Goal: Information Seeking & Learning: Compare options

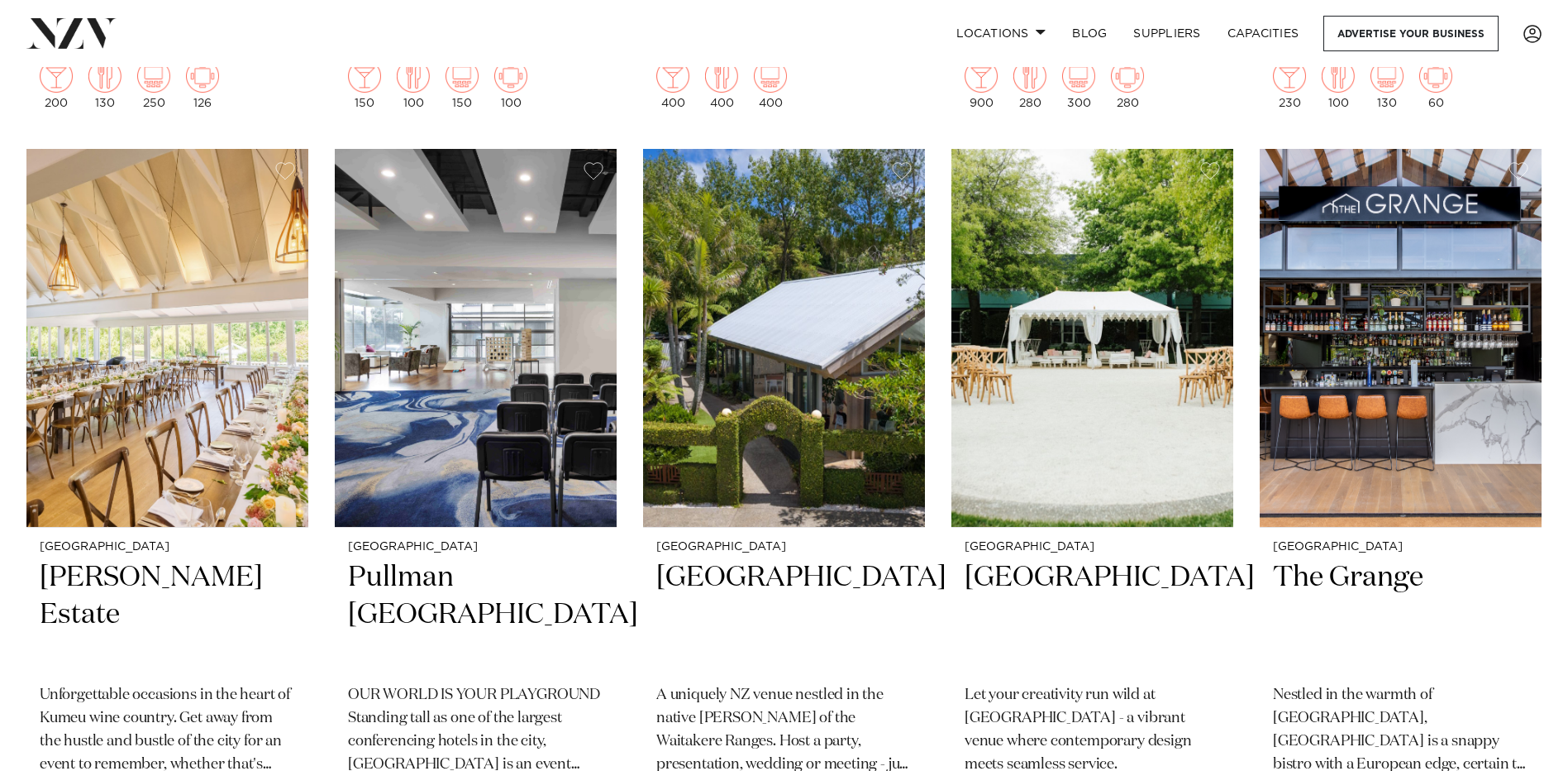
scroll to position [3309, 0]
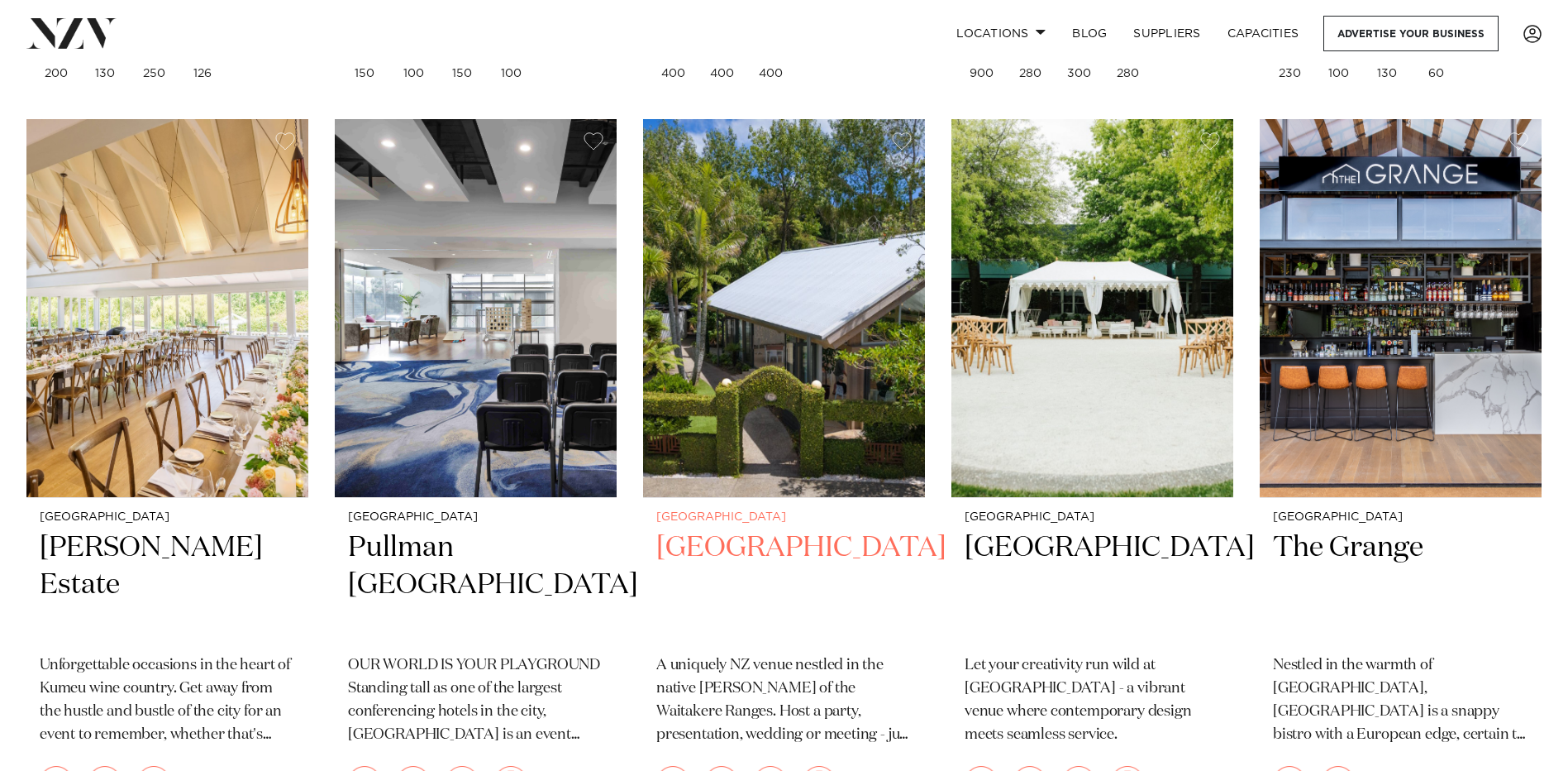
click at [733, 529] on h2 "[GEOGRAPHIC_DATA]" at bounding box center [784, 585] width 256 height 111
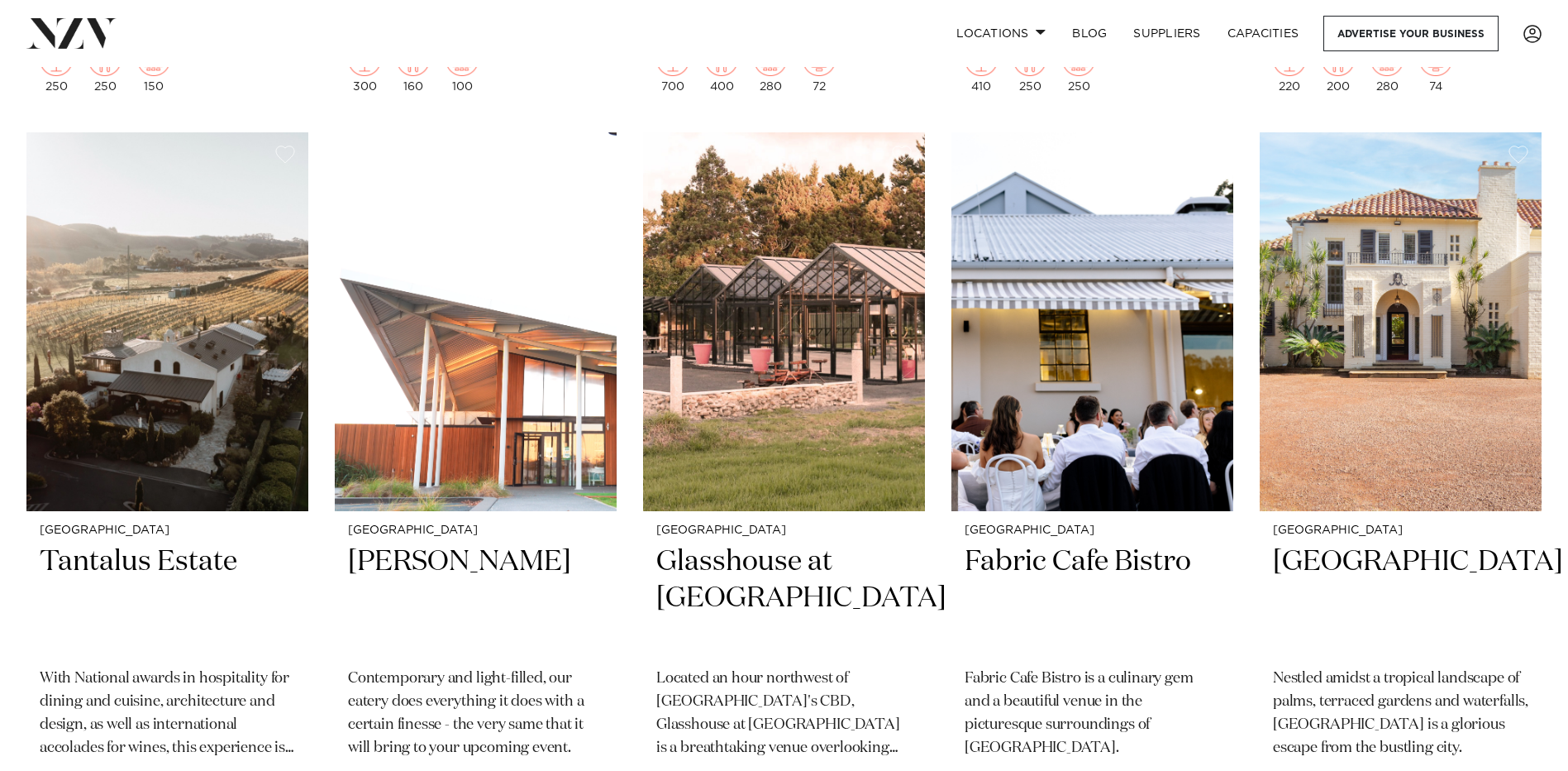
scroll to position [4798, 0]
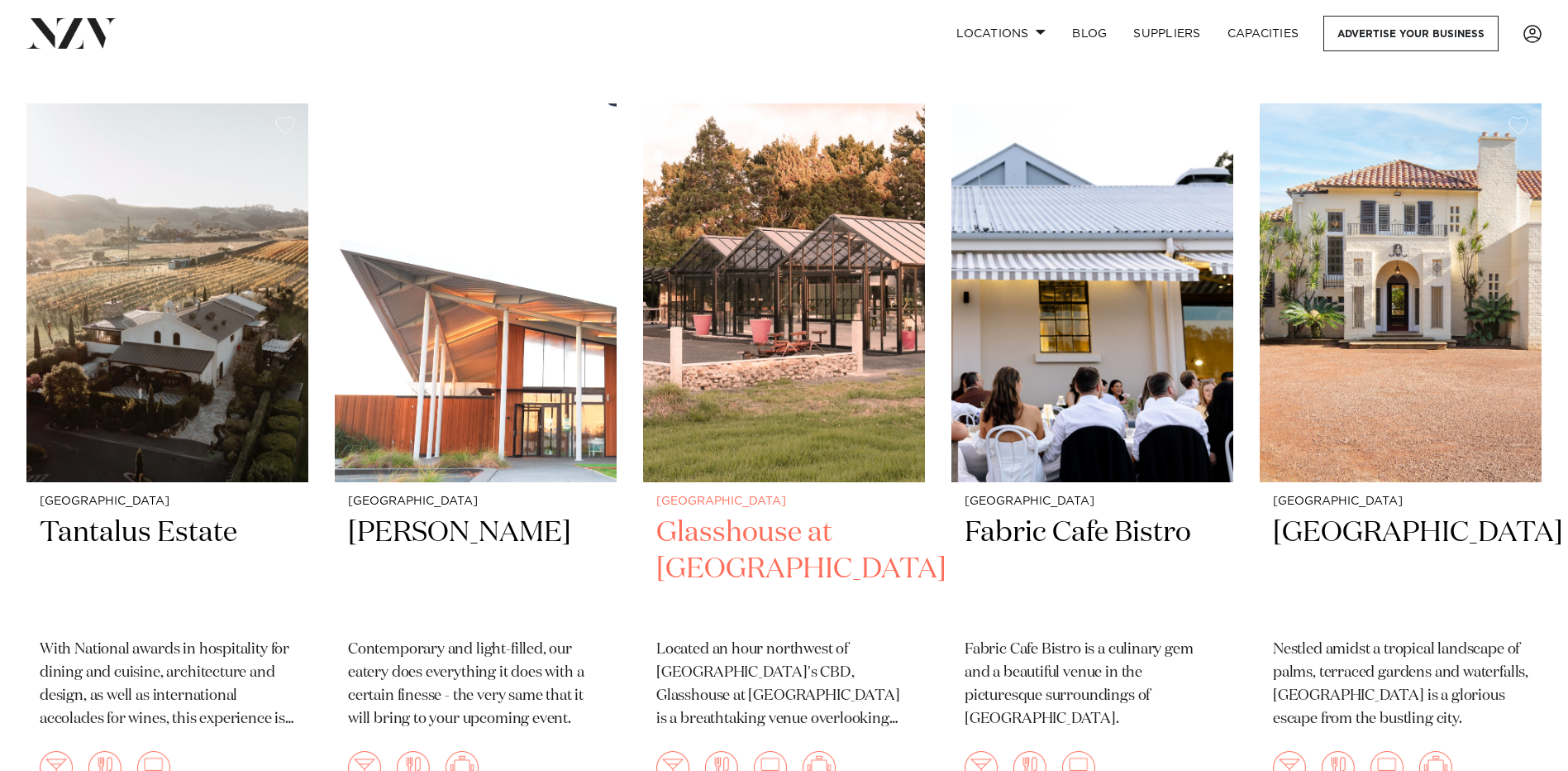
click at [764, 353] on img at bounding box center [784, 292] width 282 height 378
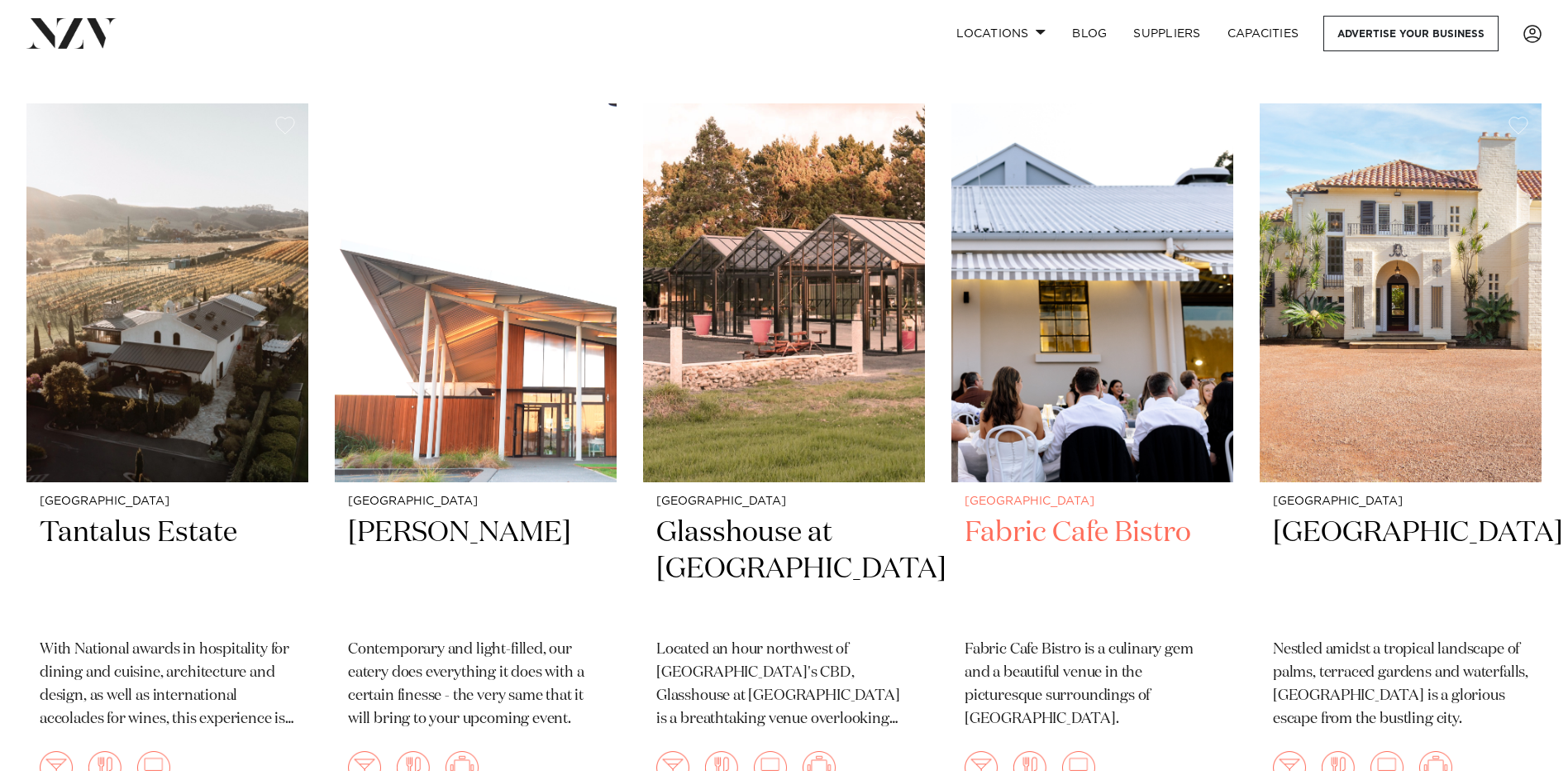
click at [1066, 514] on h2 "Fabric Cafe Bistro" at bounding box center [1092, 570] width 256 height 111
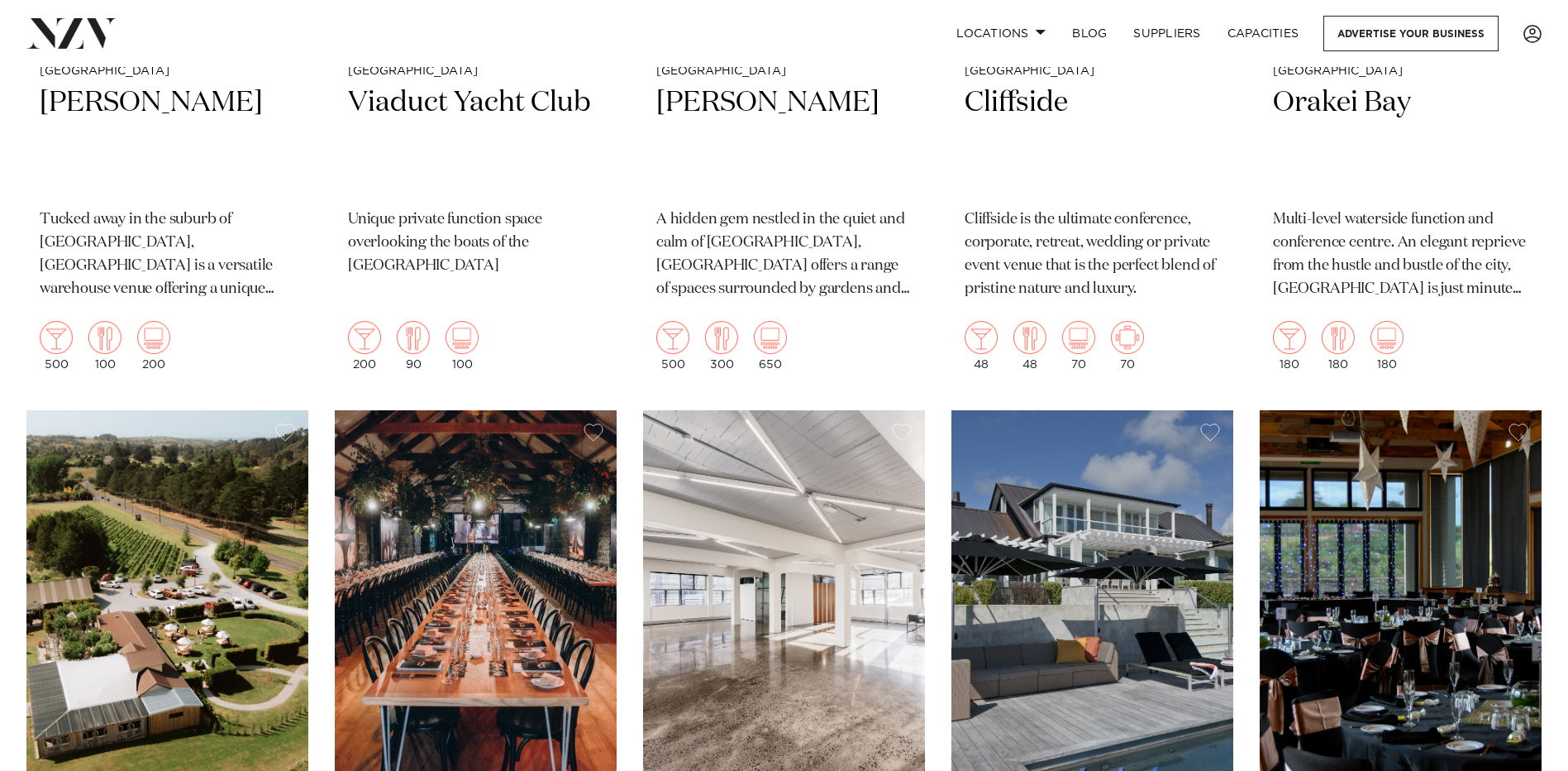
scroll to position [10423, 0]
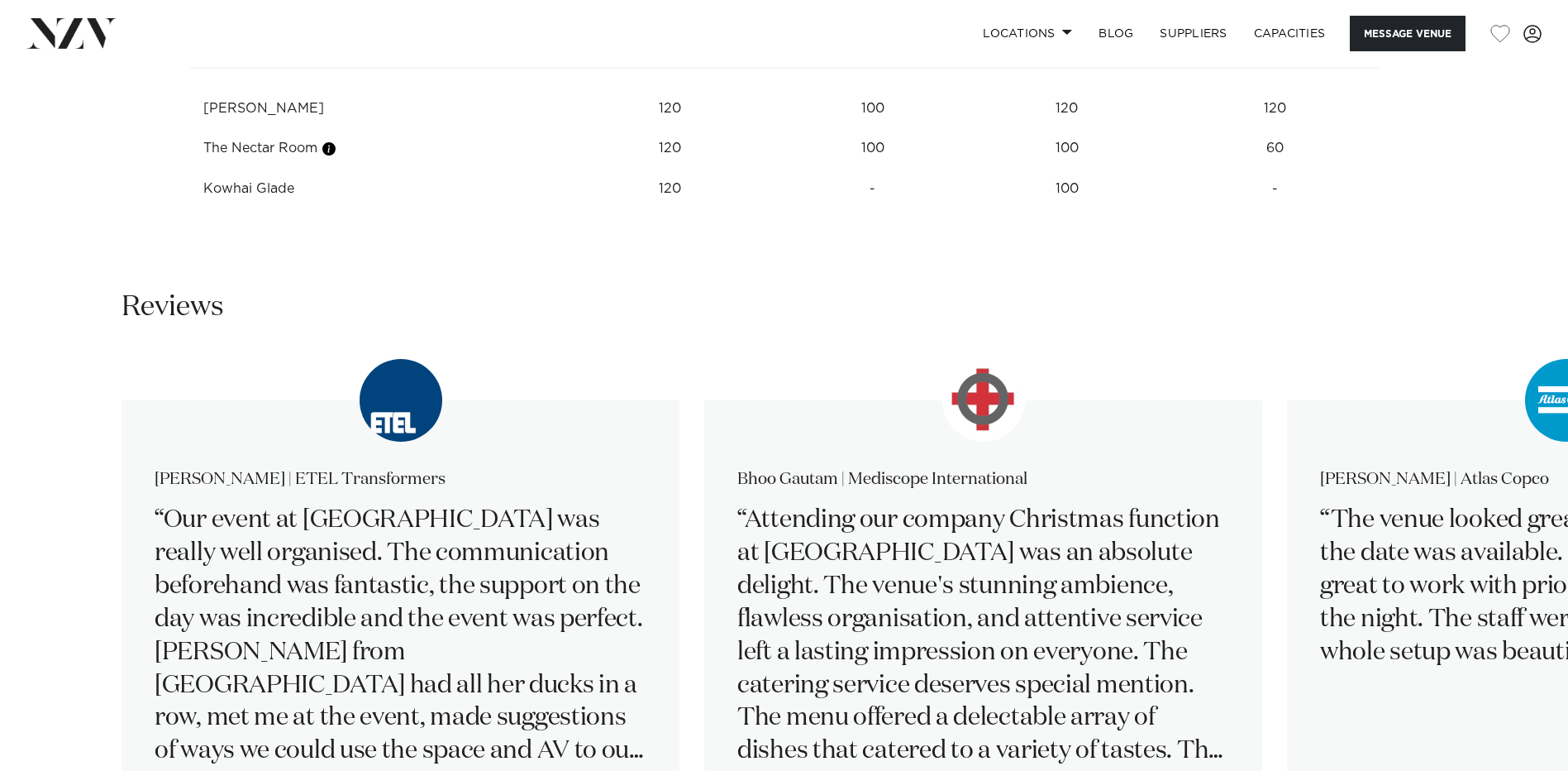
scroll to position [2482, 0]
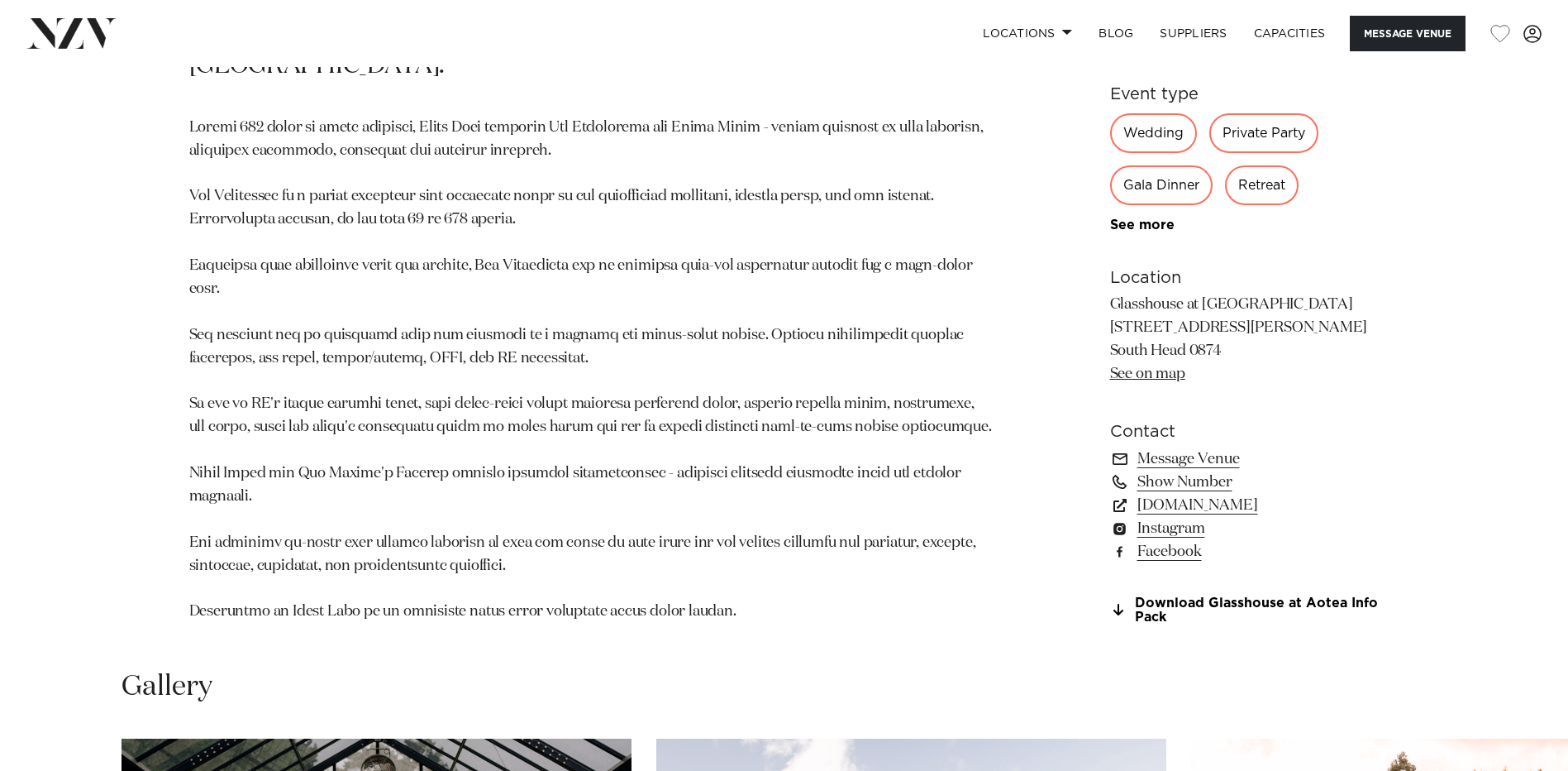
scroll to position [1076, 0]
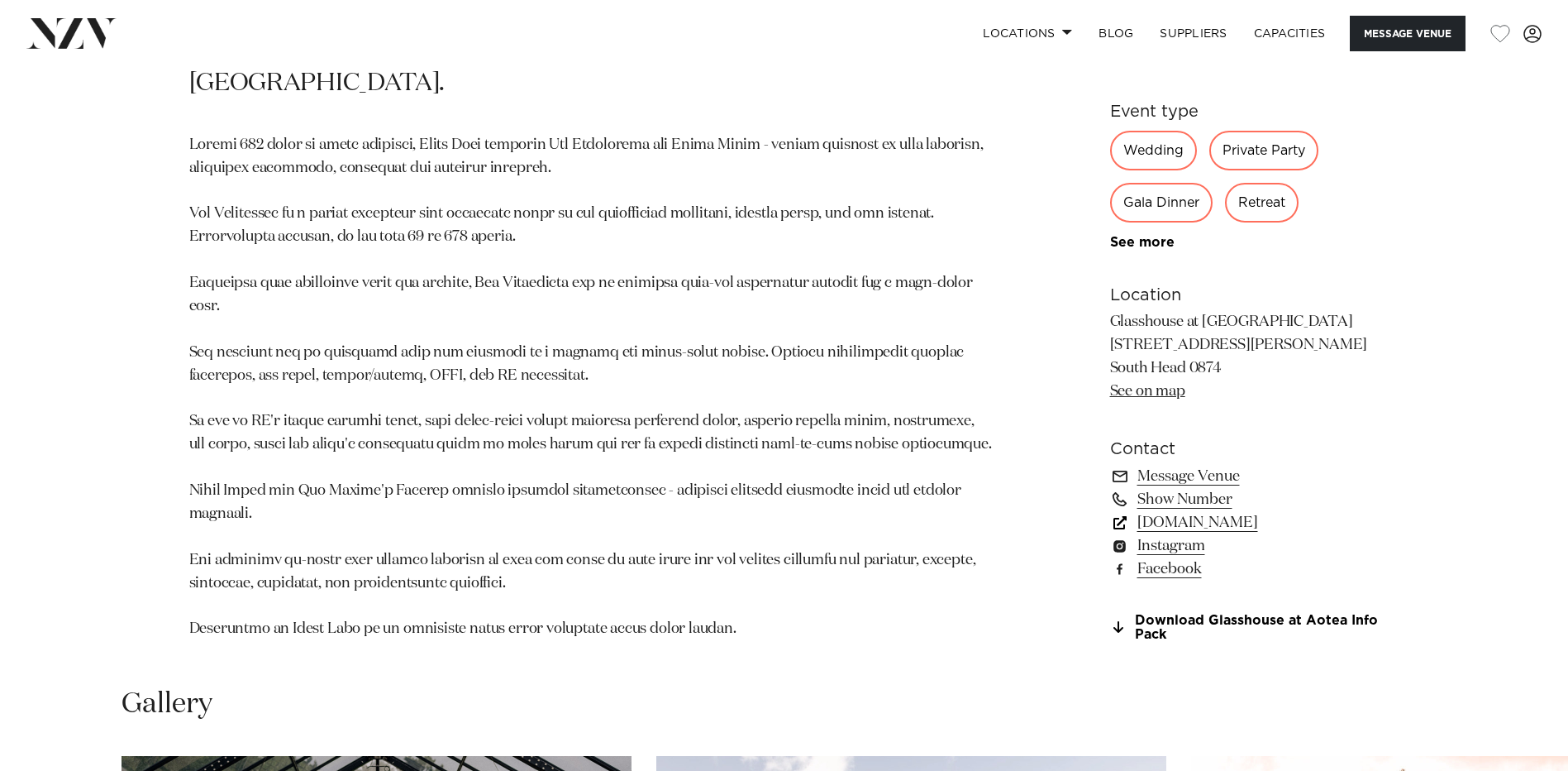
click at [1171, 514] on link "www.aoteaorganics.com" at bounding box center [1245, 523] width 270 height 23
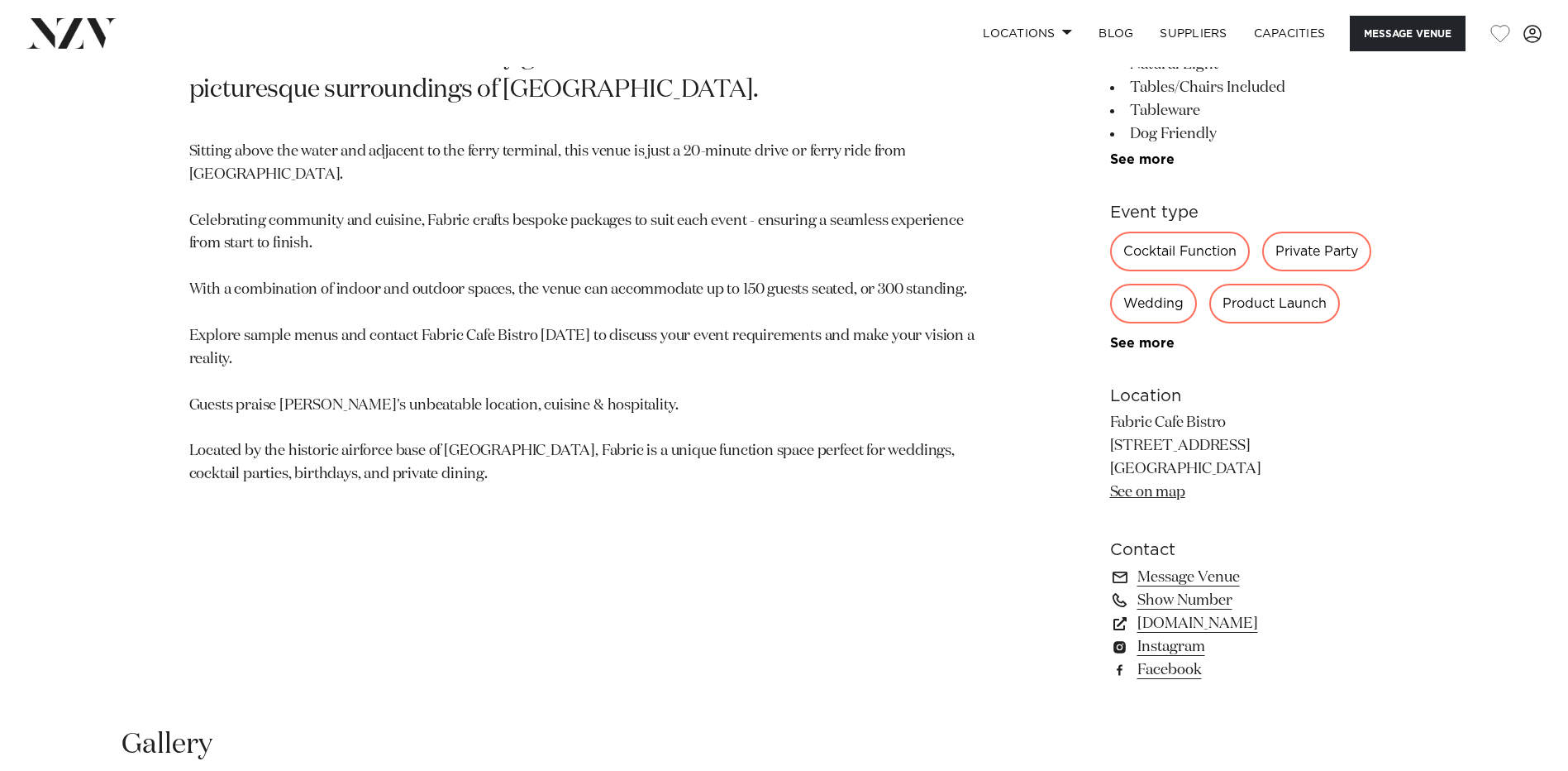
scroll to position [993, 0]
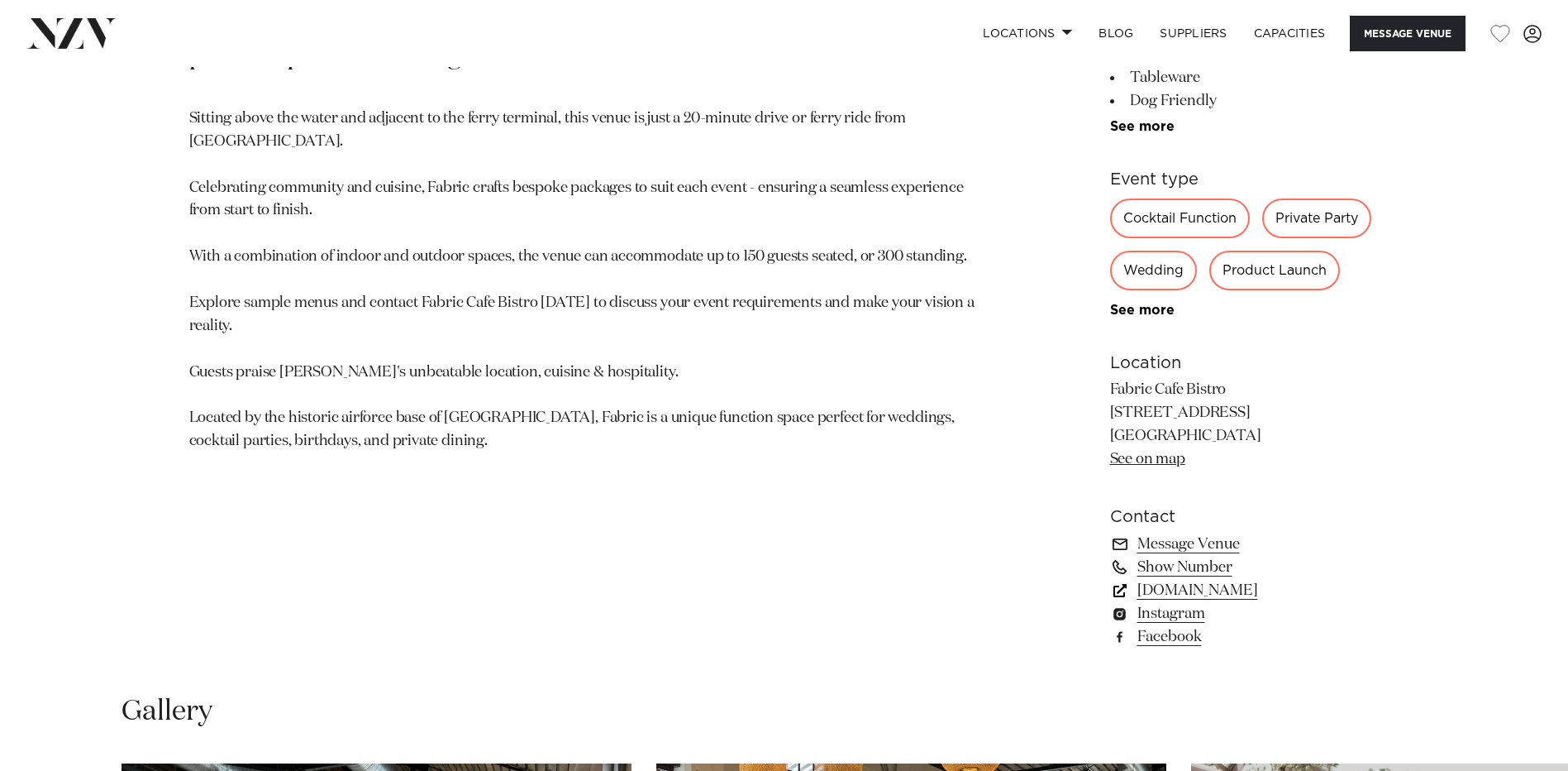
click at [1198, 590] on link "www.fabriccafebistro.co.nz" at bounding box center [1245, 590] width 270 height 23
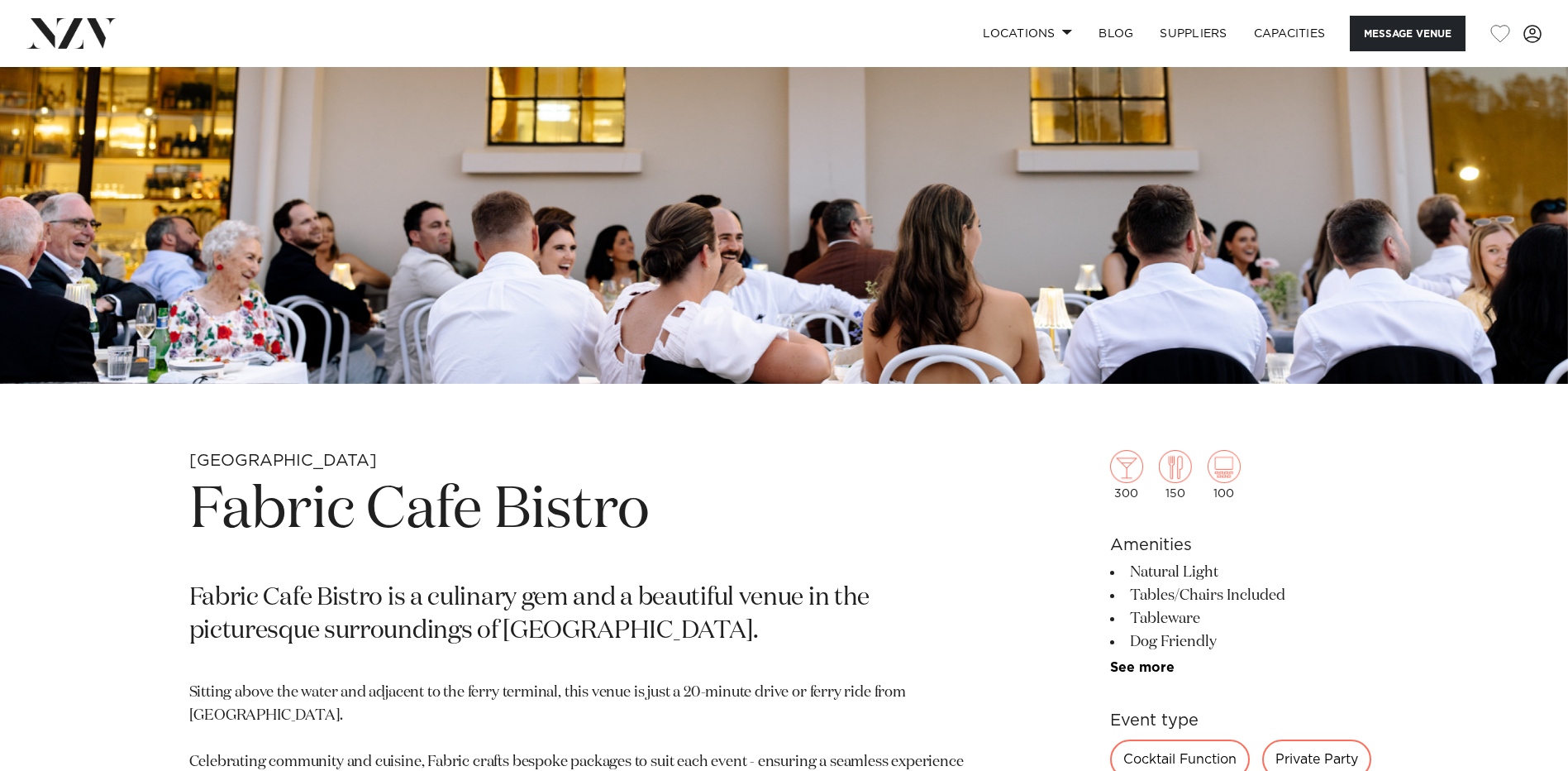
scroll to position [413, 0]
